Goal: Information Seeking & Learning: Learn about a topic

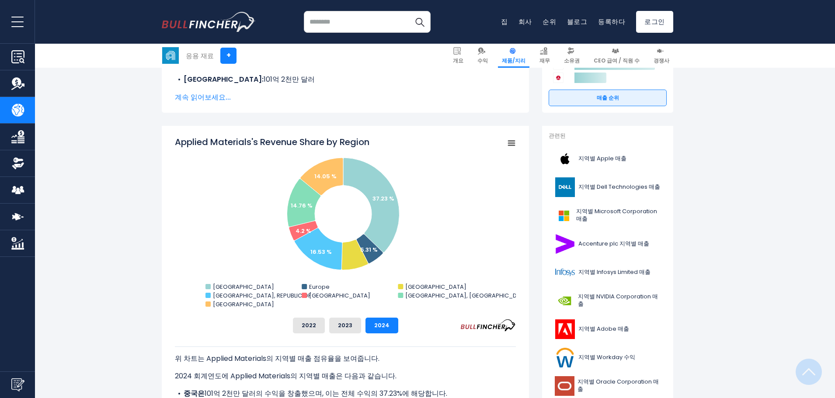
scroll to position [128, 0]
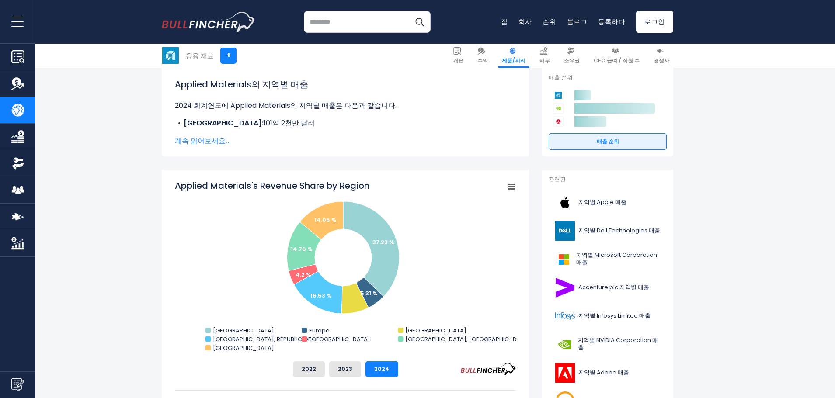
drag, startPoint x: 181, startPoint y: 180, endPoint x: 394, endPoint y: 177, distance: 212.5
click at [394, 177] on div "Applied Materials의 지역별 매출 점유율 Created with Highcharts 12.1.2 Chart context menu…" at bounding box center [345, 325] width 367 height 310
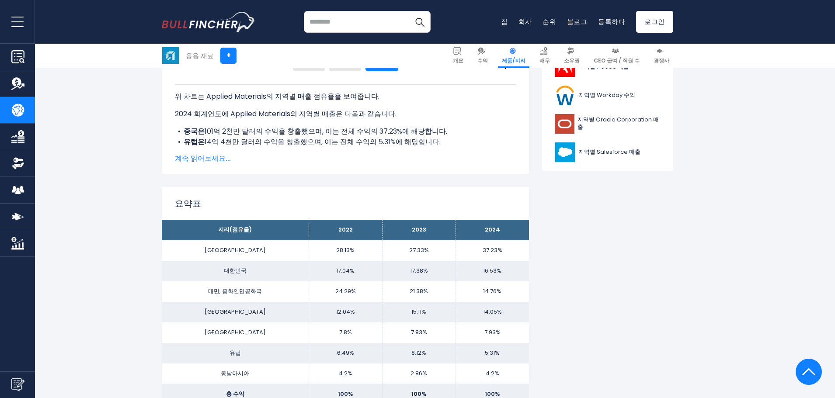
scroll to position [215, 0]
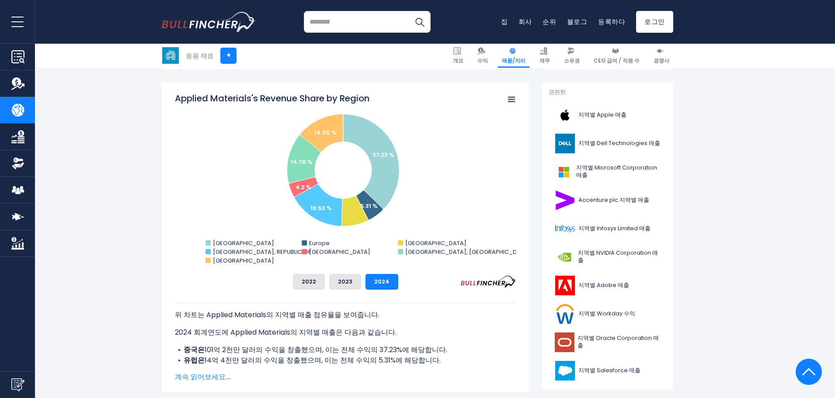
click at [489, 336] on p "2024 회계연도에 Applied Materials의 지역별 매출은 다음과 같습니다." at bounding box center [345, 332] width 341 height 10
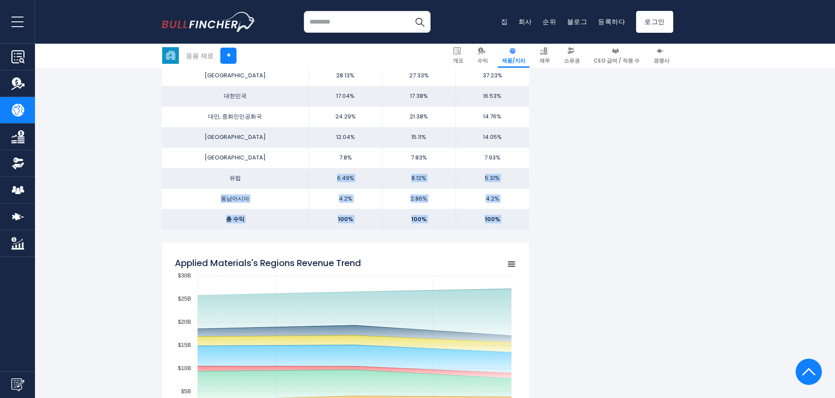
scroll to position [565, 0]
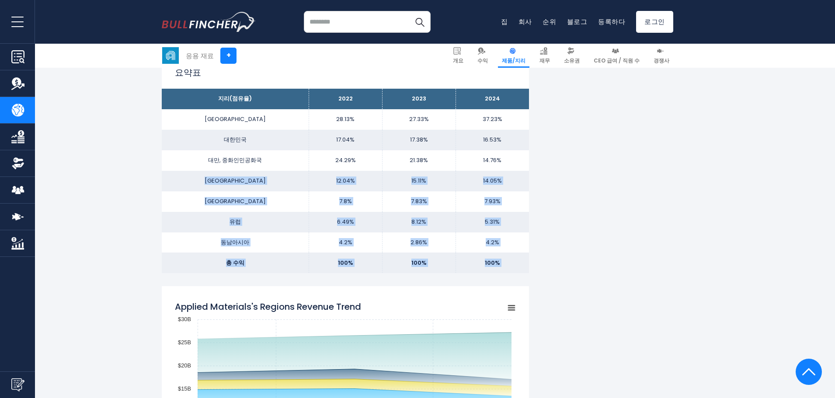
drag, startPoint x: 532, startPoint y: 233, endPoint x: 218, endPoint y: 182, distance: 318.8
click at [218, 182] on td "미국" at bounding box center [235, 181] width 147 height 21
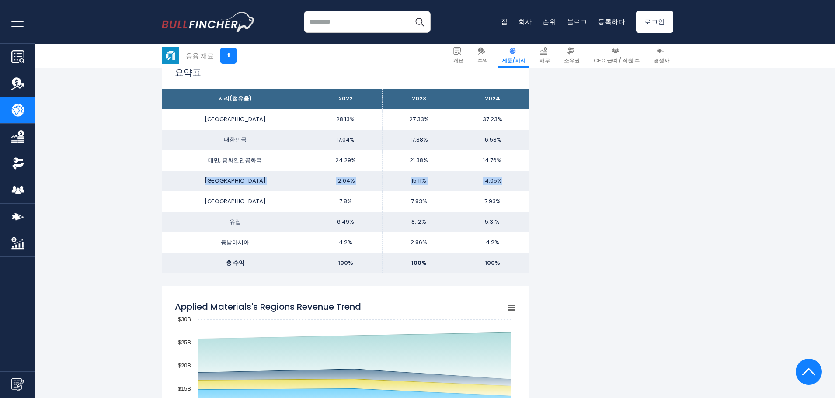
drag, startPoint x: 200, startPoint y: 176, endPoint x: 520, endPoint y: 179, distance: 320.0
click at [520, 179] on tr "미국 12.04% 15.11% 14.05%" at bounding box center [345, 181] width 367 height 21
click at [520, 179] on td "14.05%" at bounding box center [491, 181] width 73 height 21
drag, startPoint x: 574, startPoint y: 180, endPoint x: 203, endPoint y: 109, distance: 377.4
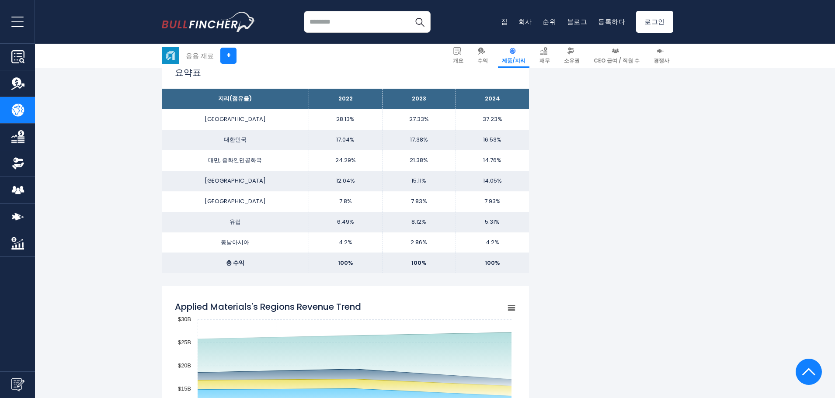
click at [203, 110] on td "중국" at bounding box center [235, 119] width 147 height 21
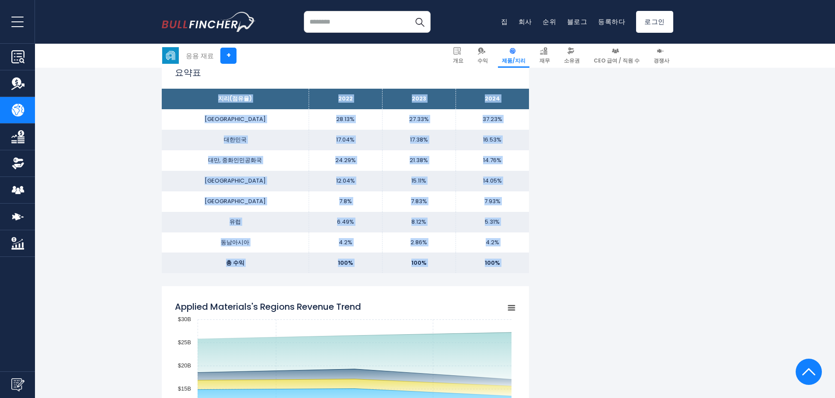
drag, startPoint x: 187, startPoint y: 93, endPoint x: 545, endPoint y: 275, distance: 401.7
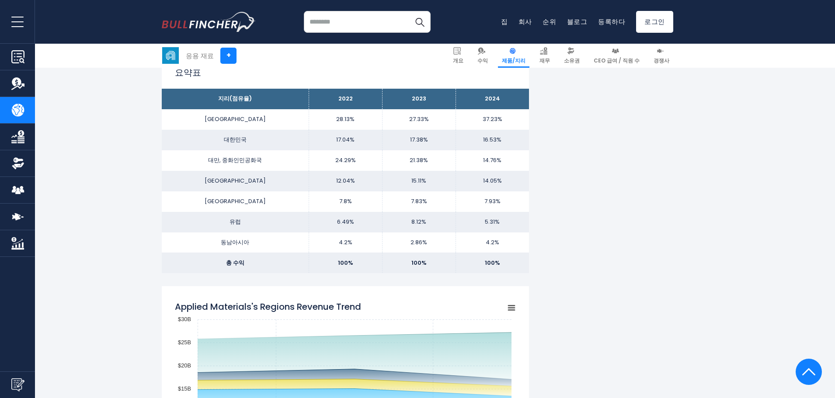
drag, startPoint x: 557, startPoint y: 267, endPoint x: 123, endPoint y: 108, distance: 462.7
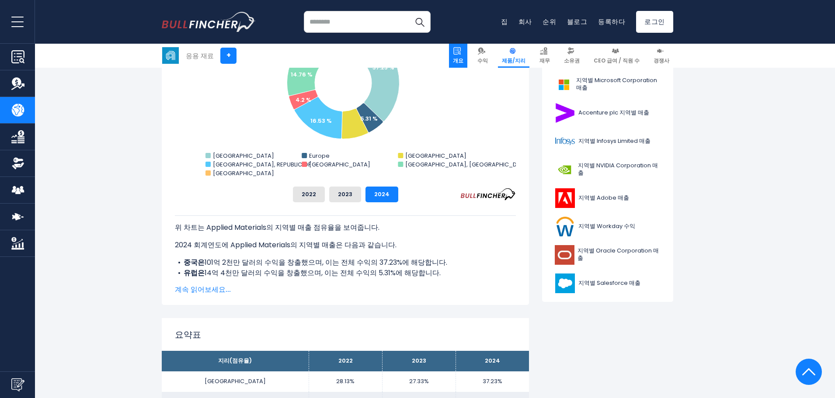
scroll to position [0, 0]
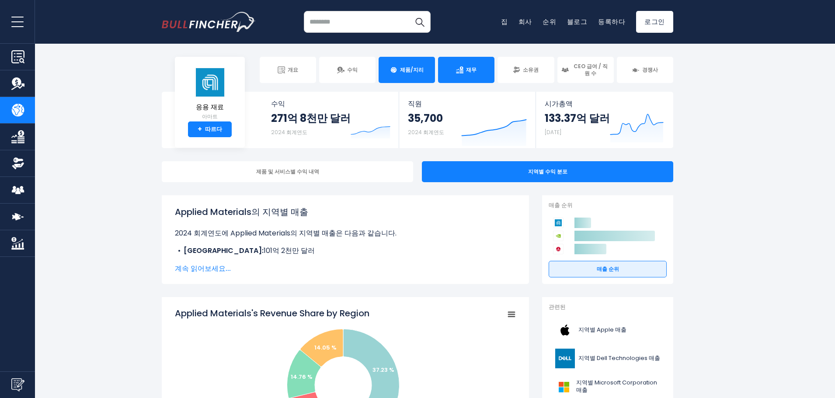
click at [476, 59] on link "재무" at bounding box center [466, 70] width 56 height 26
drag, startPoint x: 464, startPoint y: 68, endPoint x: 463, endPoint y: 76, distance: 8.8
click at [464, 68] on link "재무" at bounding box center [466, 70] width 56 height 26
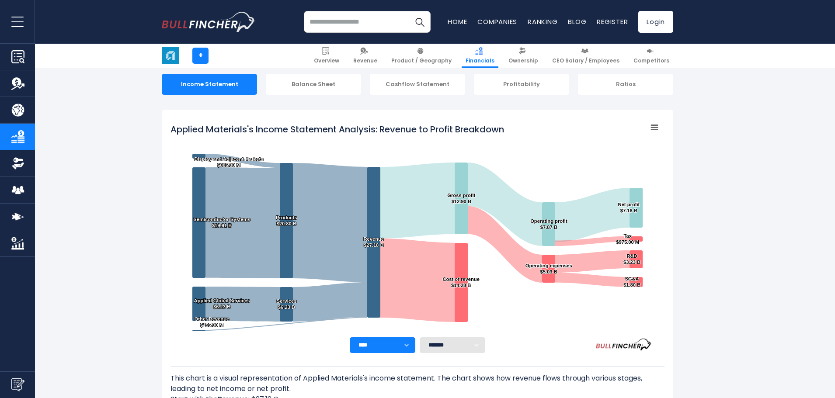
drag, startPoint x: 0, startPoint y: 0, endPoint x: 668, endPoint y: 184, distance: 692.8
click at [668, 184] on div "Applied Materials's Income Statement Analysis: Revenue to Profit Breakdown Crea…" at bounding box center [417, 278] width 511 height 337
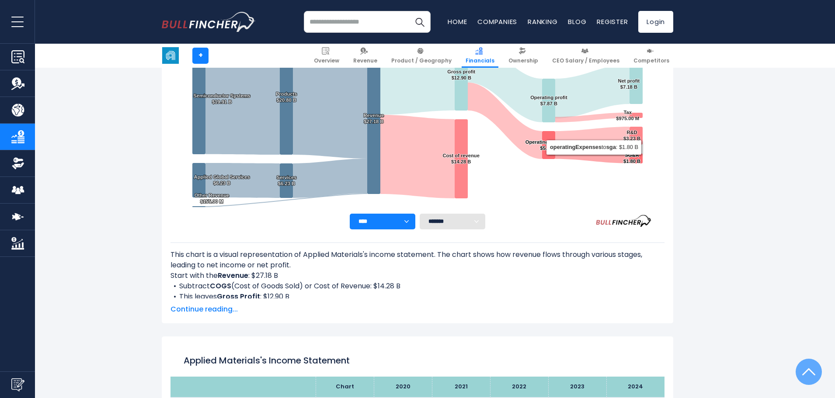
scroll to position [80, 0]
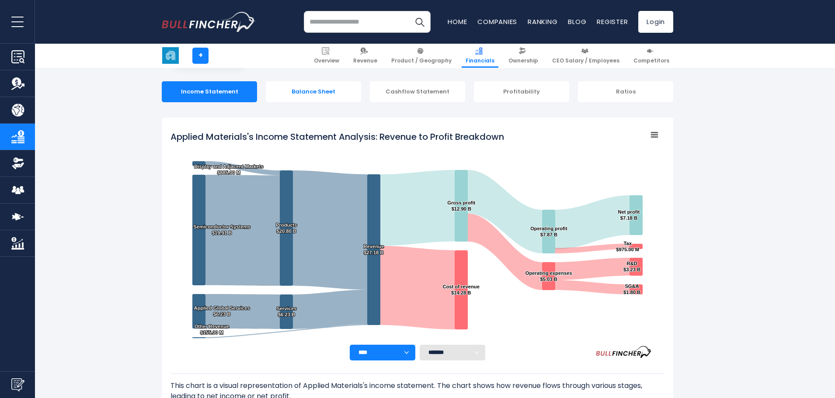
click at [333, 96] on div "Balance Sheet" at bounding box center [313, 91] width 95 height 21
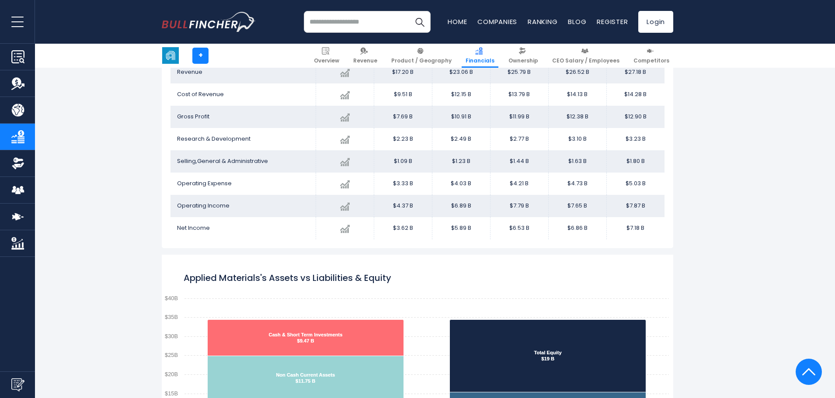
scroll to position [960, 0]
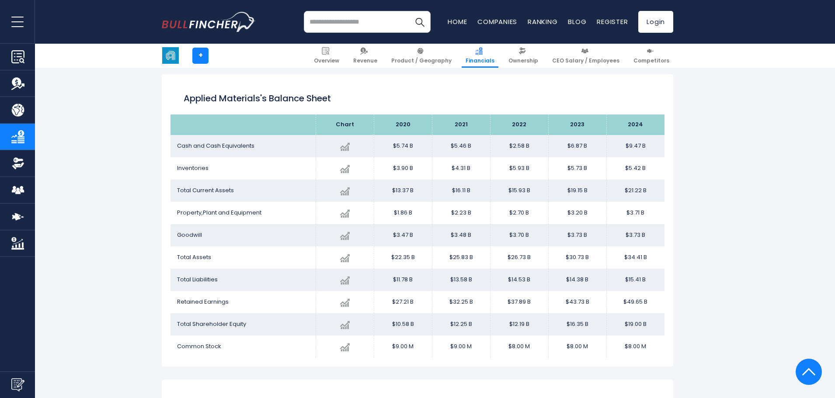
click at [730, 170] on div "Applied Materials + + Overview Revenue Product / Geography Financials Ownership" at bounding box center [417, 380] width 835 height 2497
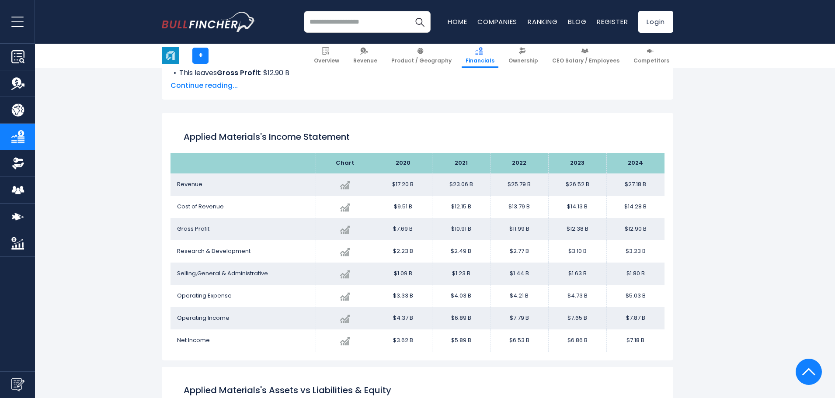
scroll to position [260, 0]
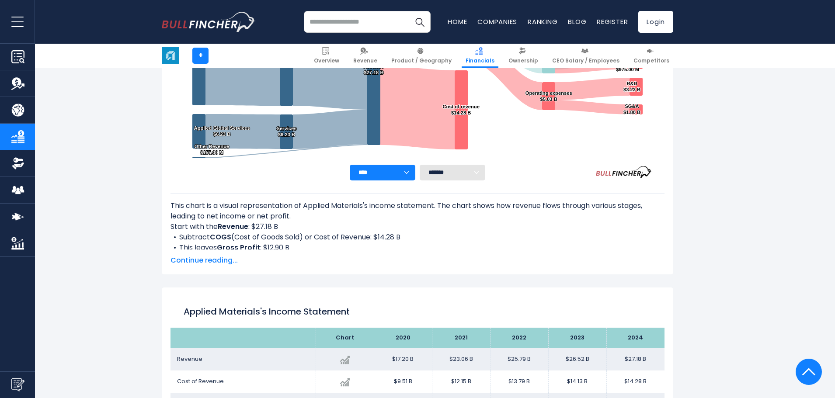
drag, startPoint x: 758, startPoint y: 153, endPoint x: 755, endPoint y: 157, distance: 5.0
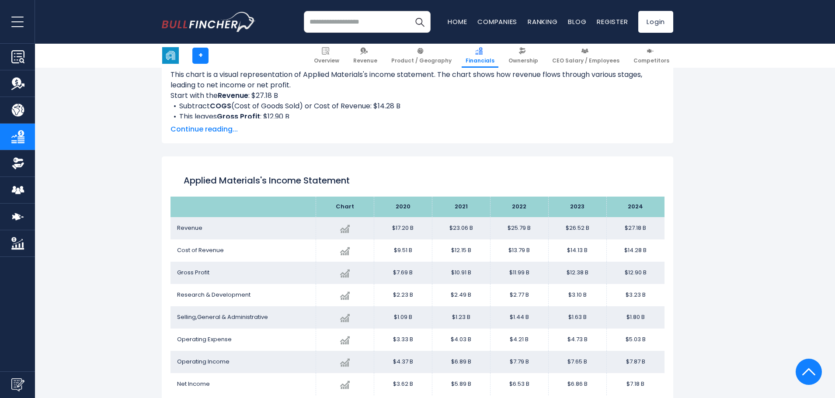
scroll to position [697, 0]
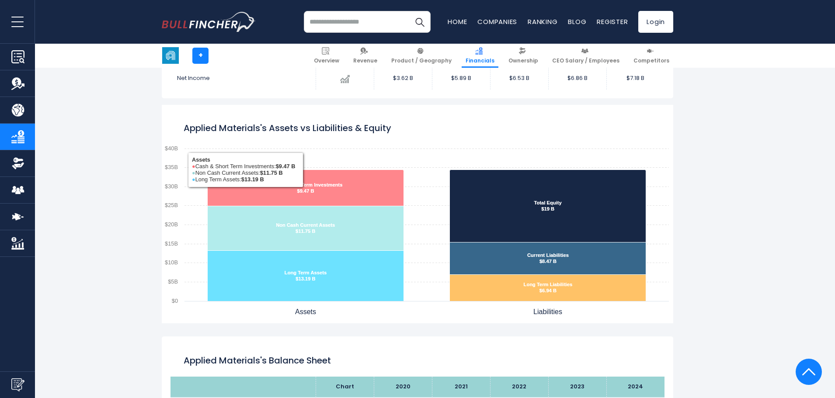
click at [331, 229] on icon "Applied Materials's Assets vs Liabilities & Equity" at bounding box center [306, 228] width 196 height 45
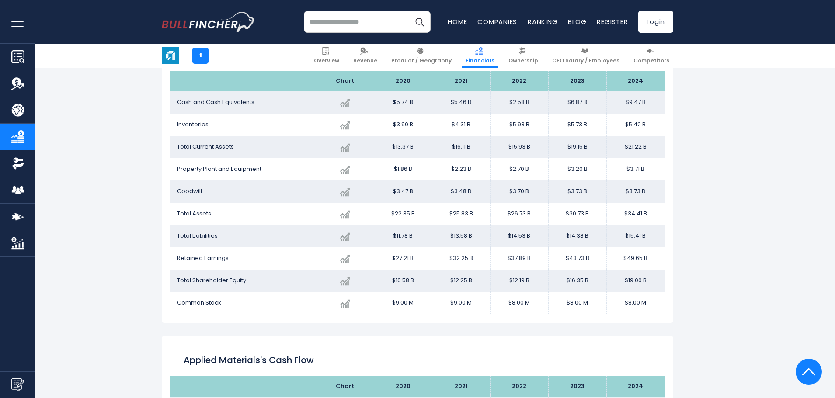
scroll to position [1178, 0]
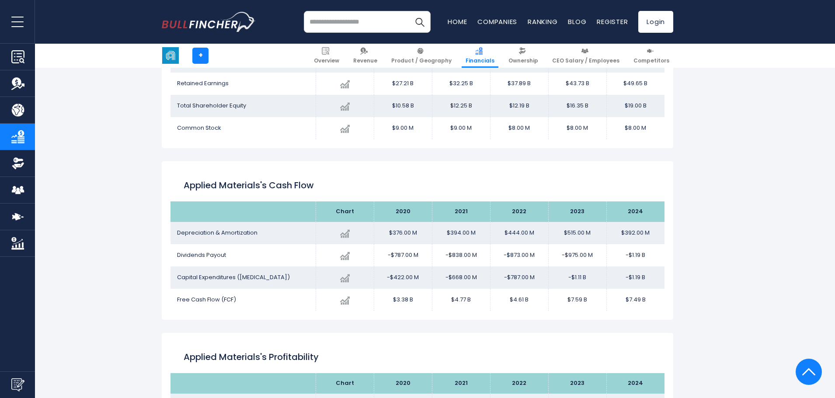
drag, startPoint x: 675, startPoint y: 308, endPoint x: 121, endPoint y: 243, distance: 558.0
click at [121, 243] on div "Applied Materials + + Overview Revenue Product / Geography Financials Ownership" at bounding box center [417, 162] width 835 height 2497
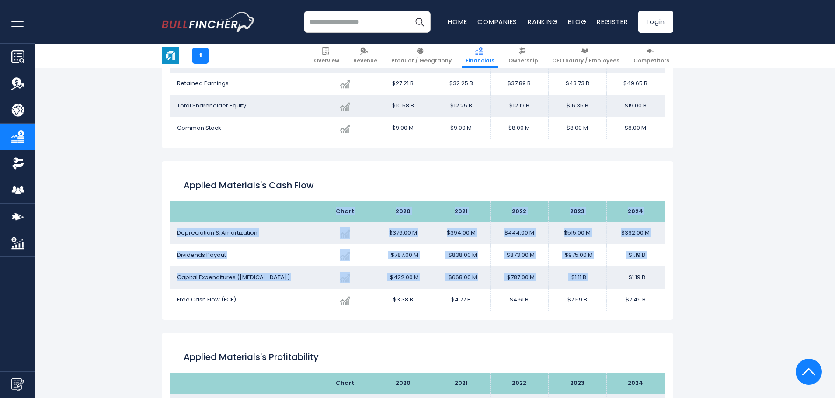
drag, startPoint x: 116, startPoint y: 282, endPoint x: 668, endPoint y: 283, distance: 552.5
click at [643, 281] on div "Applied Materials + + Overview Revenue Product / Geography Financials Ownership" at bounding box center [417, 162] width 835 height 2497
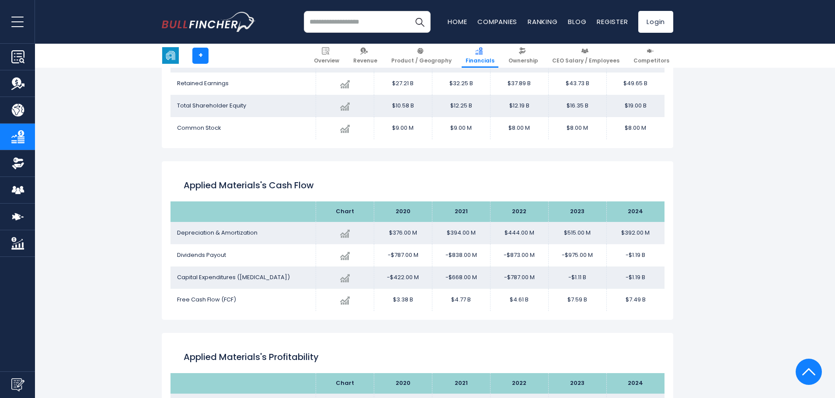
click at [669, 283] on div "Applied Materials's Cash flow Chart 2020" at bounding box center [417, 240] width 511 height 159
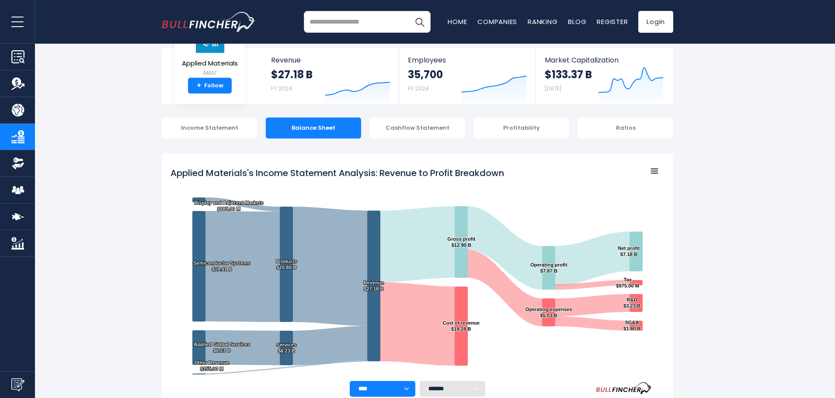
scroll to position [0, 0]
